Goal: Register for event/course

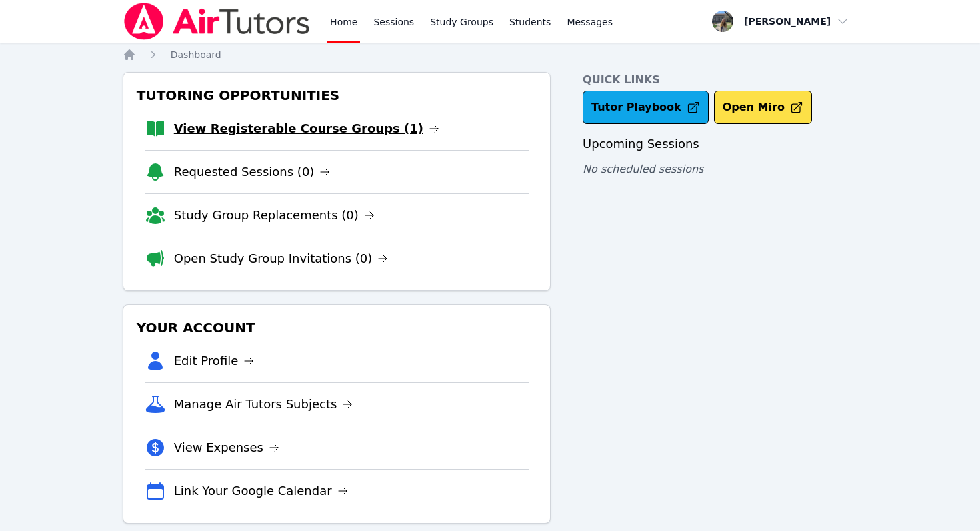
click at [303, 131] on link "View Registerable Course Groups (1)" at bounding box center [306, 128] width 265 height 19
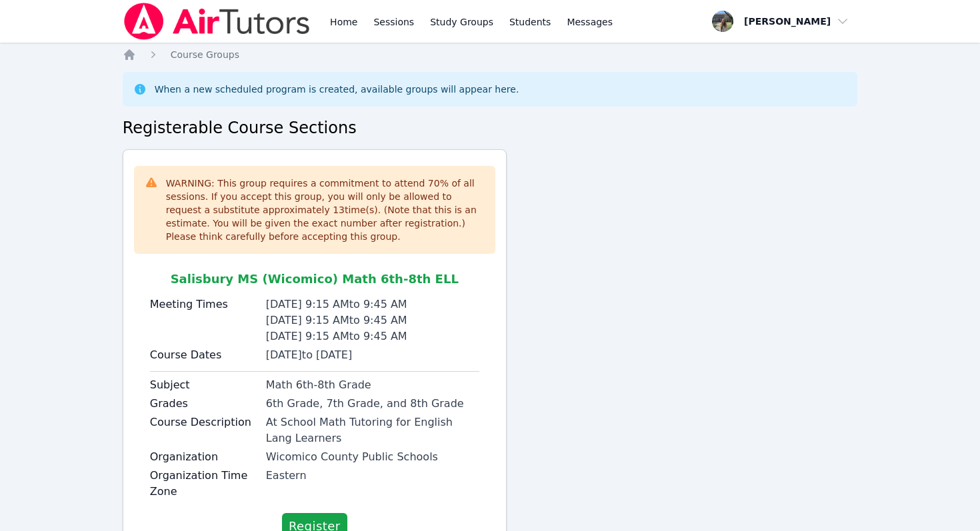
scroll to position [57, 0]
